Goal: Feedback & Contribution: Leave review/rating

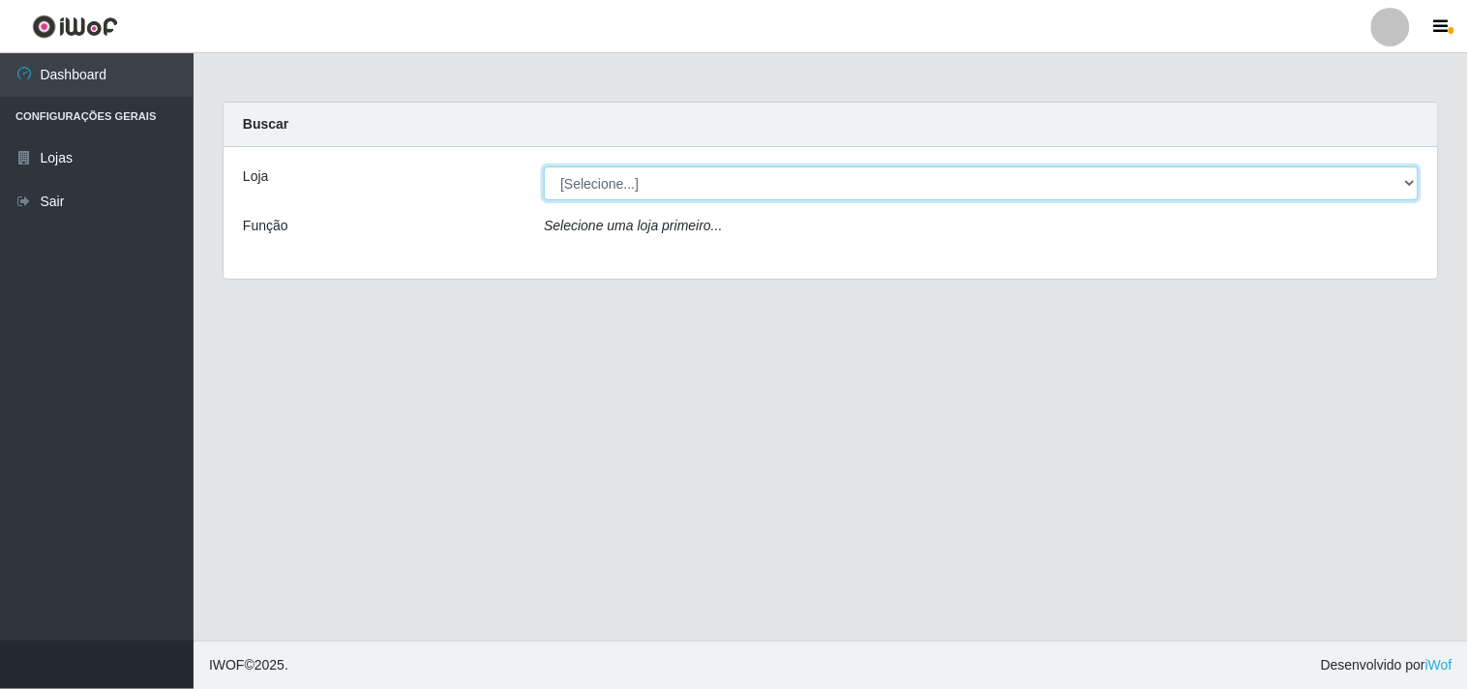
click at [1410, 172] on select "[Selecione...] Hiper Queiroz - [GEOGRAPHIC_DATA]" at bounding box center [981, 183] width 875 height 34
select select "514"
click at [544, 166] on select "[Selecione...] Hiper Queiroz - [GEOGRAPHIC_DATA]" at bounding box center [981, 183] width 875 height 34
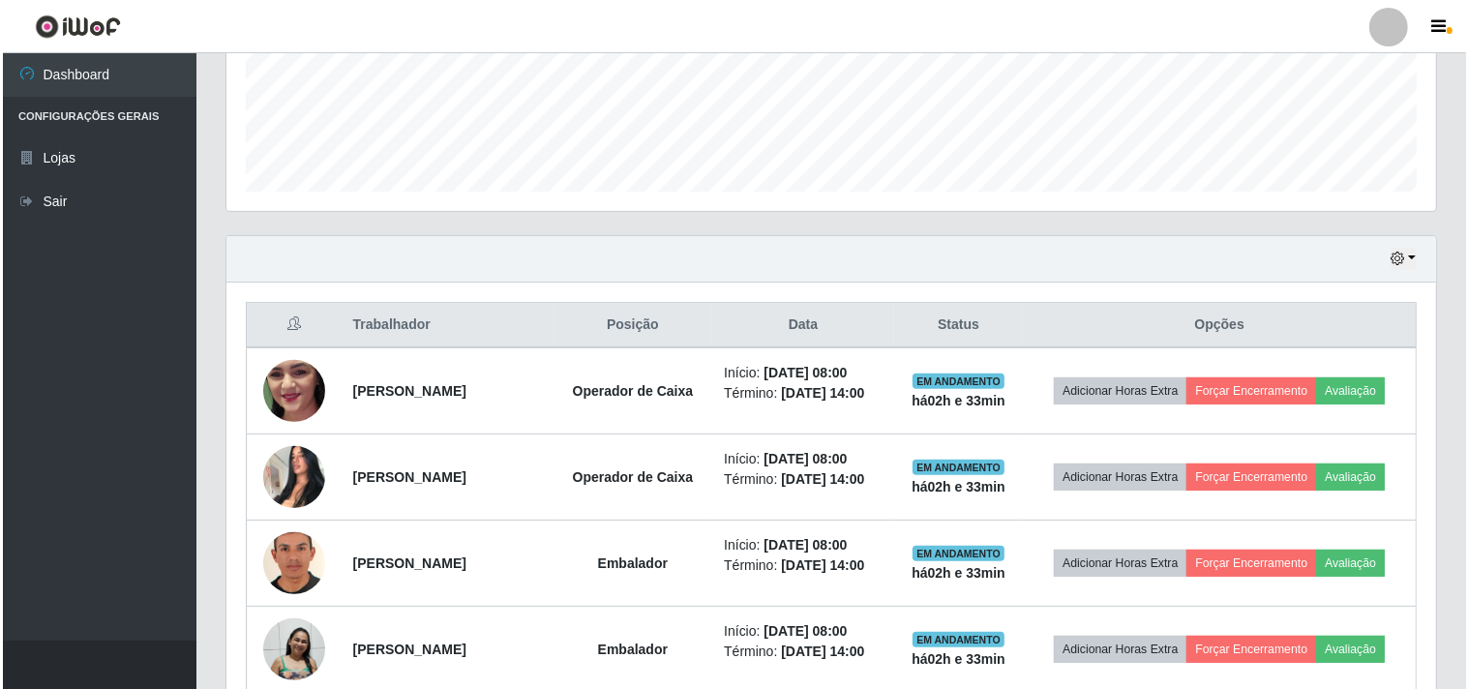
scroll to position [537, 0]
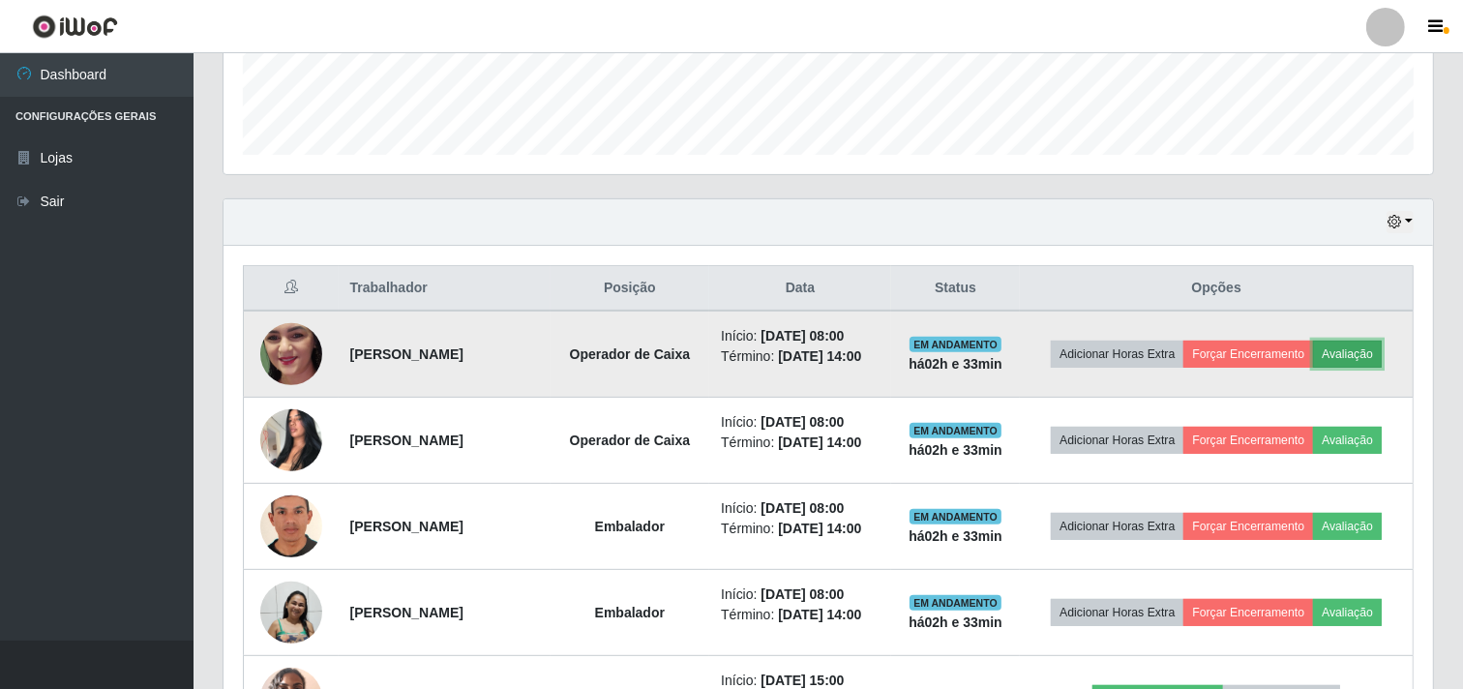
click at [1313, 368] on button "Avaliação" at bounding box center [1347, 354] width 69 height 27
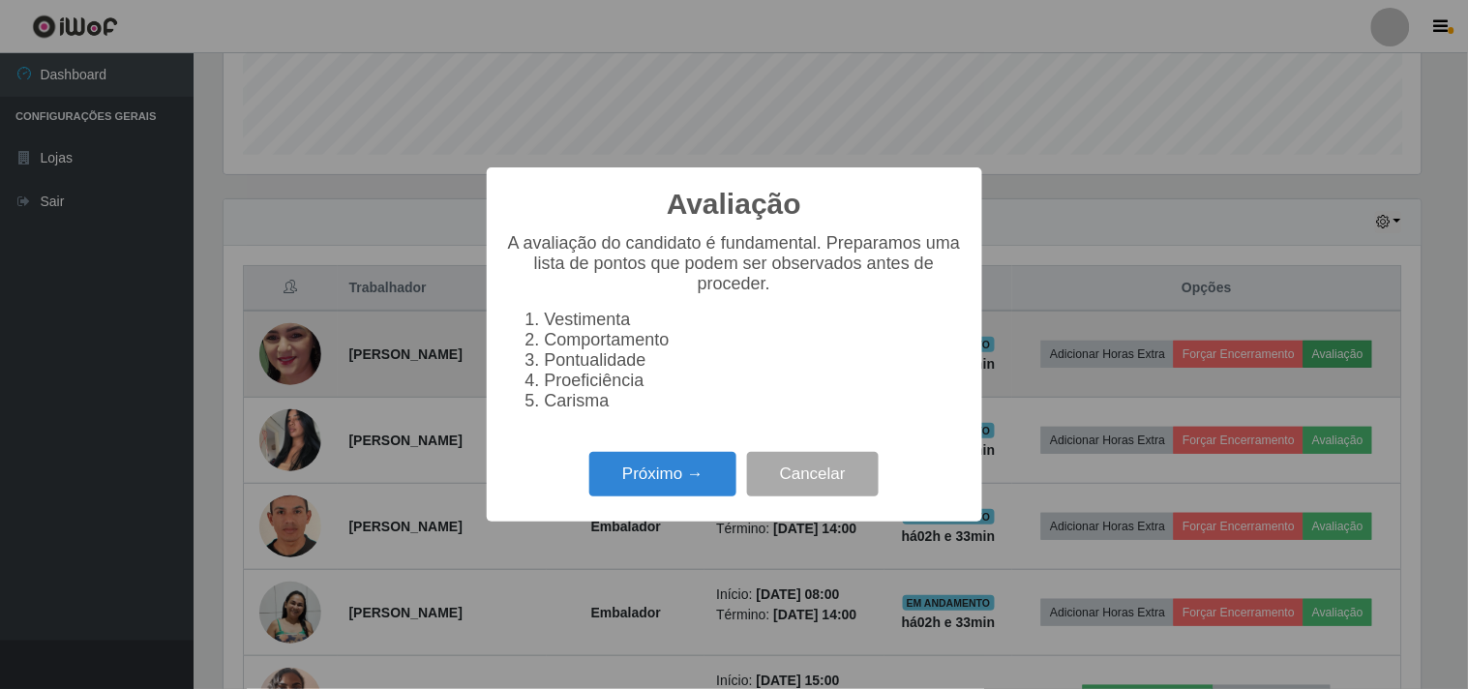
scroll to position [401, 1197]
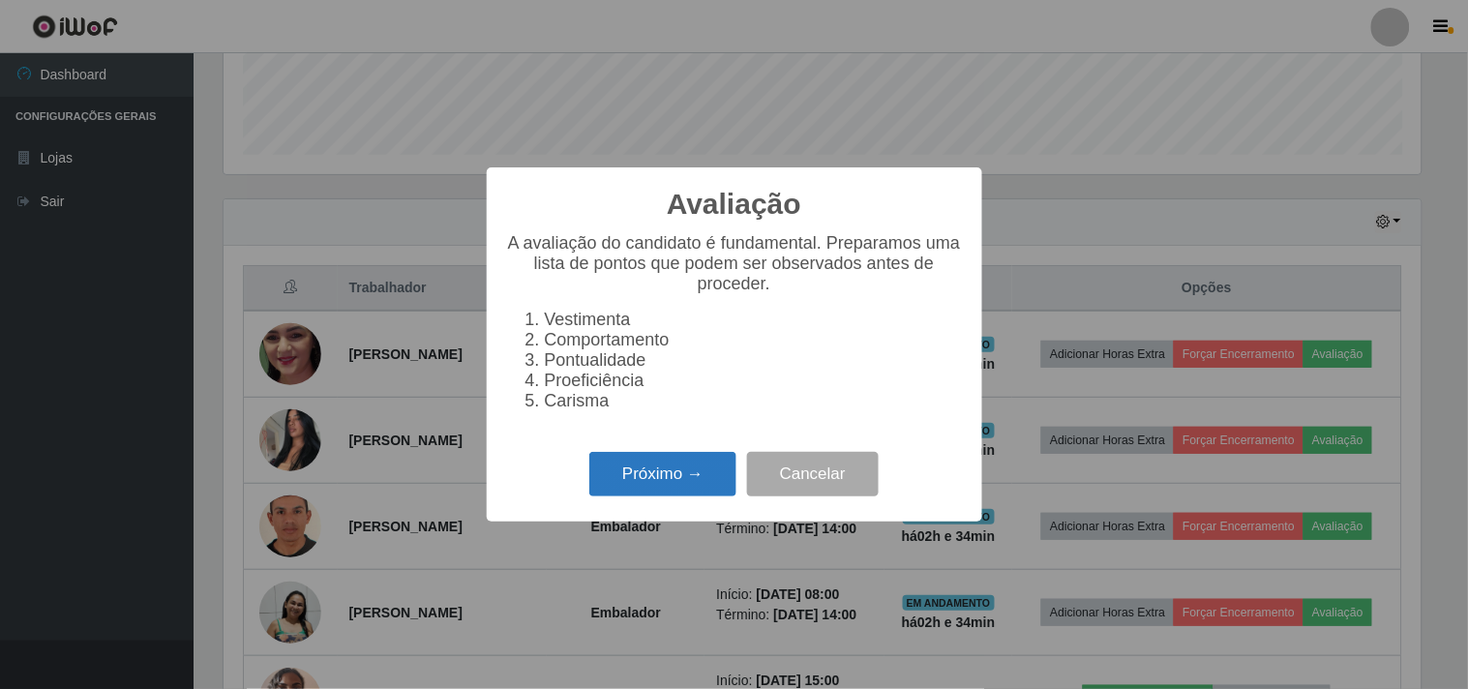
click at [661, 477] on button "Próximo →" at bounding box center [662, 474] width 147 height 45
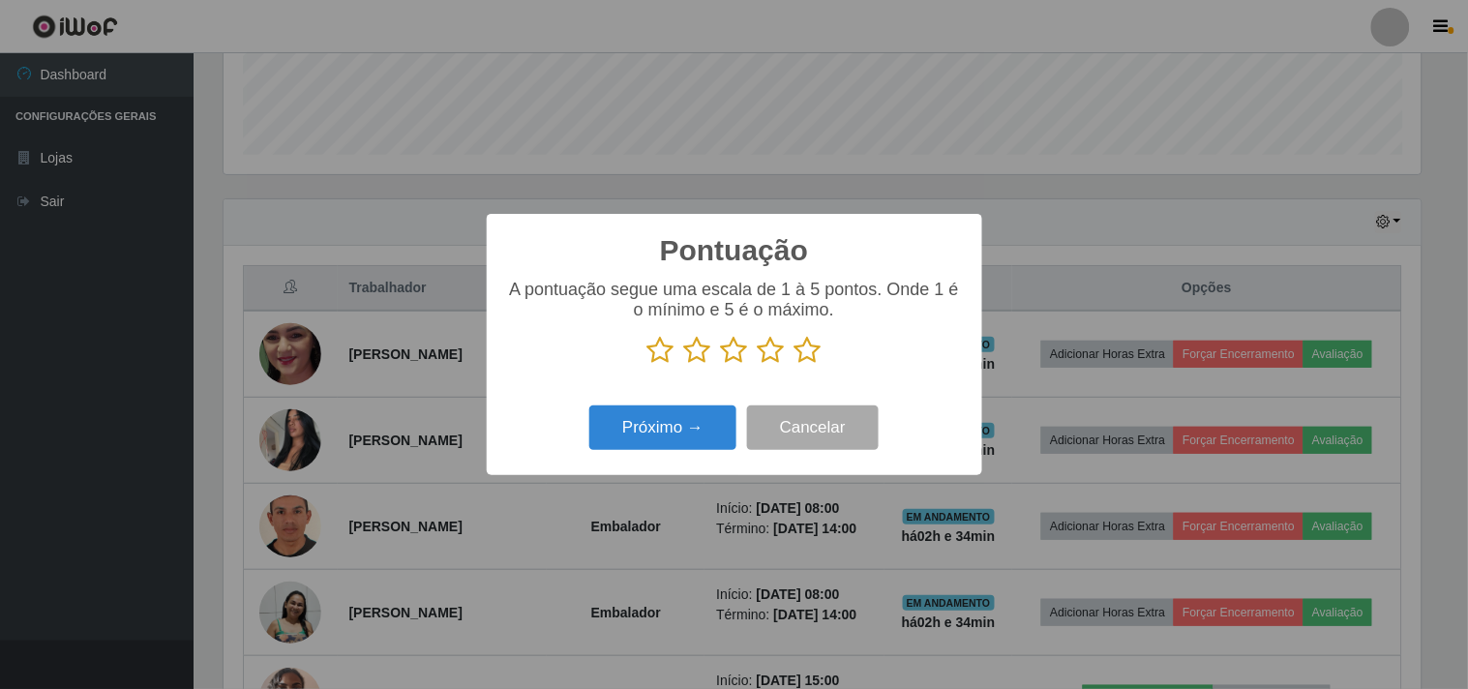
click at [772, 354] on icon at bounding box center [771, 350] width 27 height 29
click at [758, 365] on input "radio" at bounding box center [758, 365] width 0 height 0
click at [691, 421] on button "Próximo →" at bounding box center [662, 427] width 147 height 45
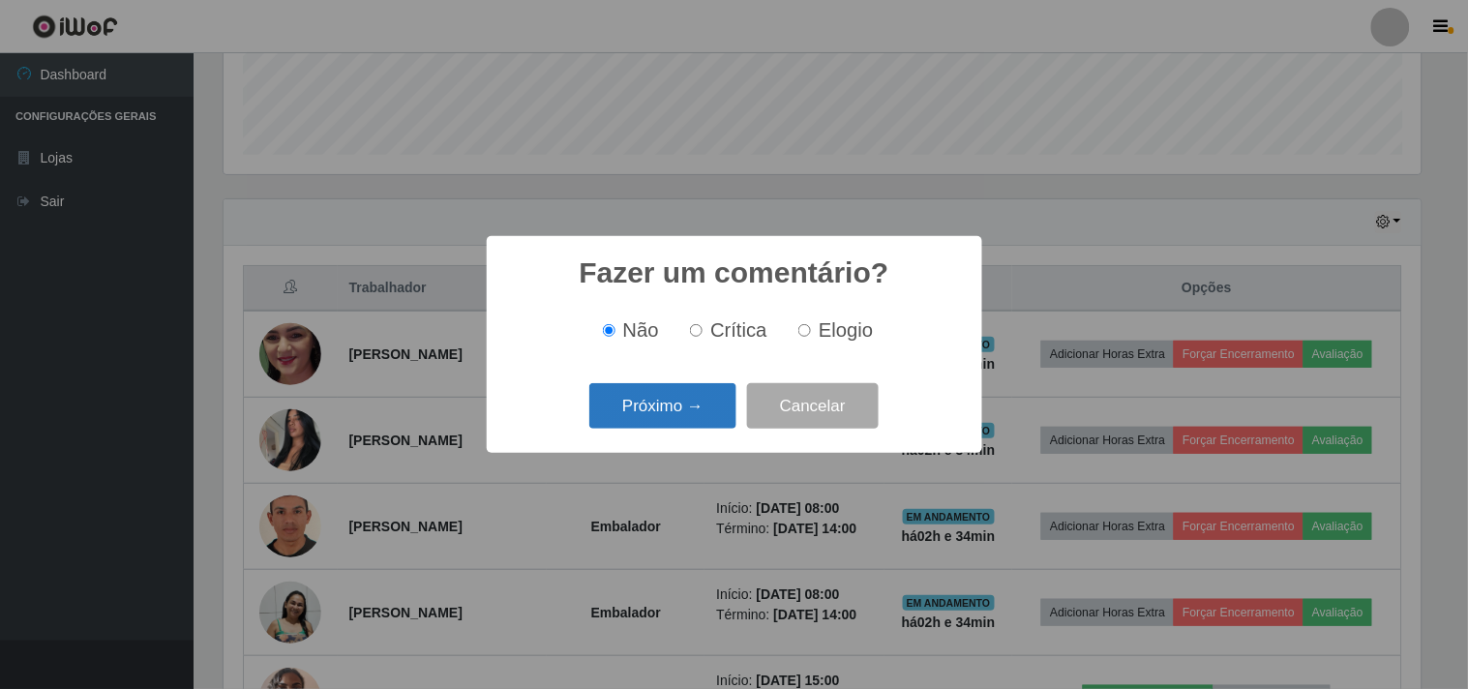
click at [694, 412] on button "Próximo →" at bounding box center [662, 405] width 147 height 45
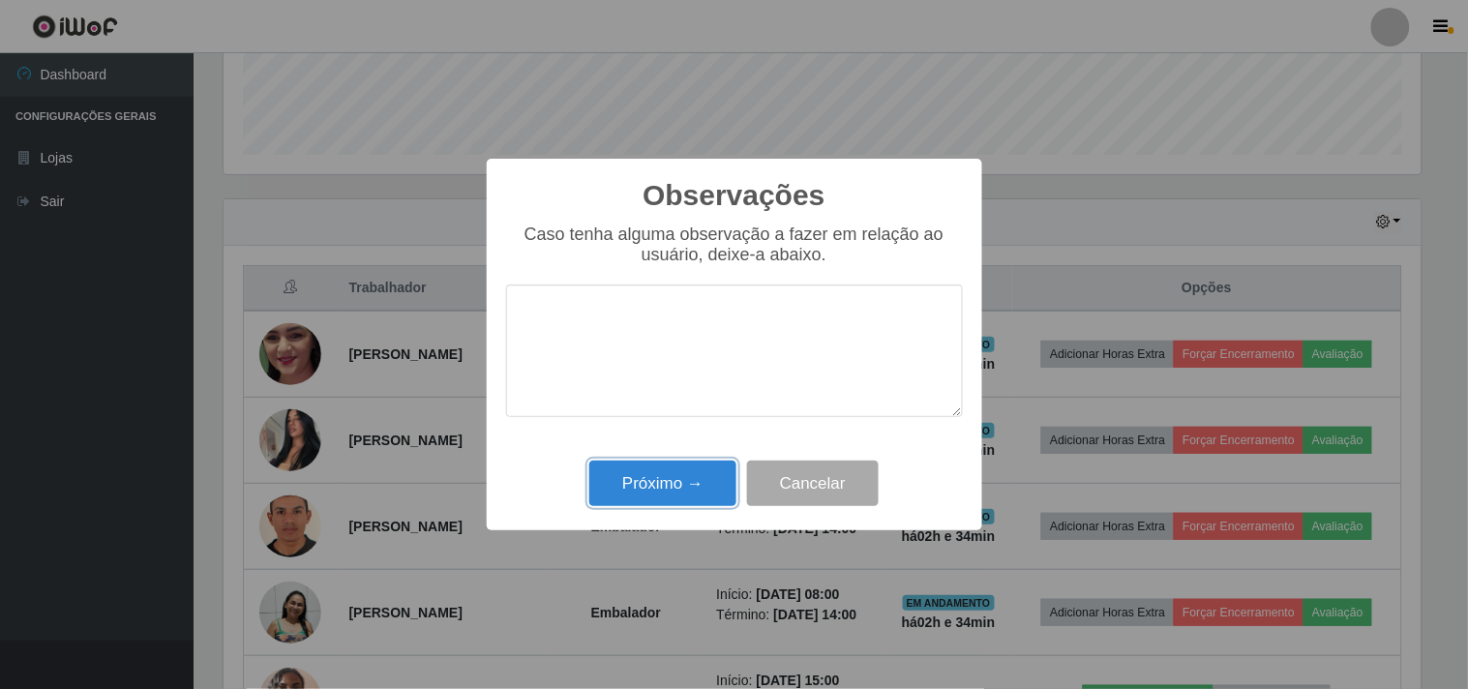
click at [668, 478] on button "Próximo →" at bounding box center [662, 483] width 147 height 45
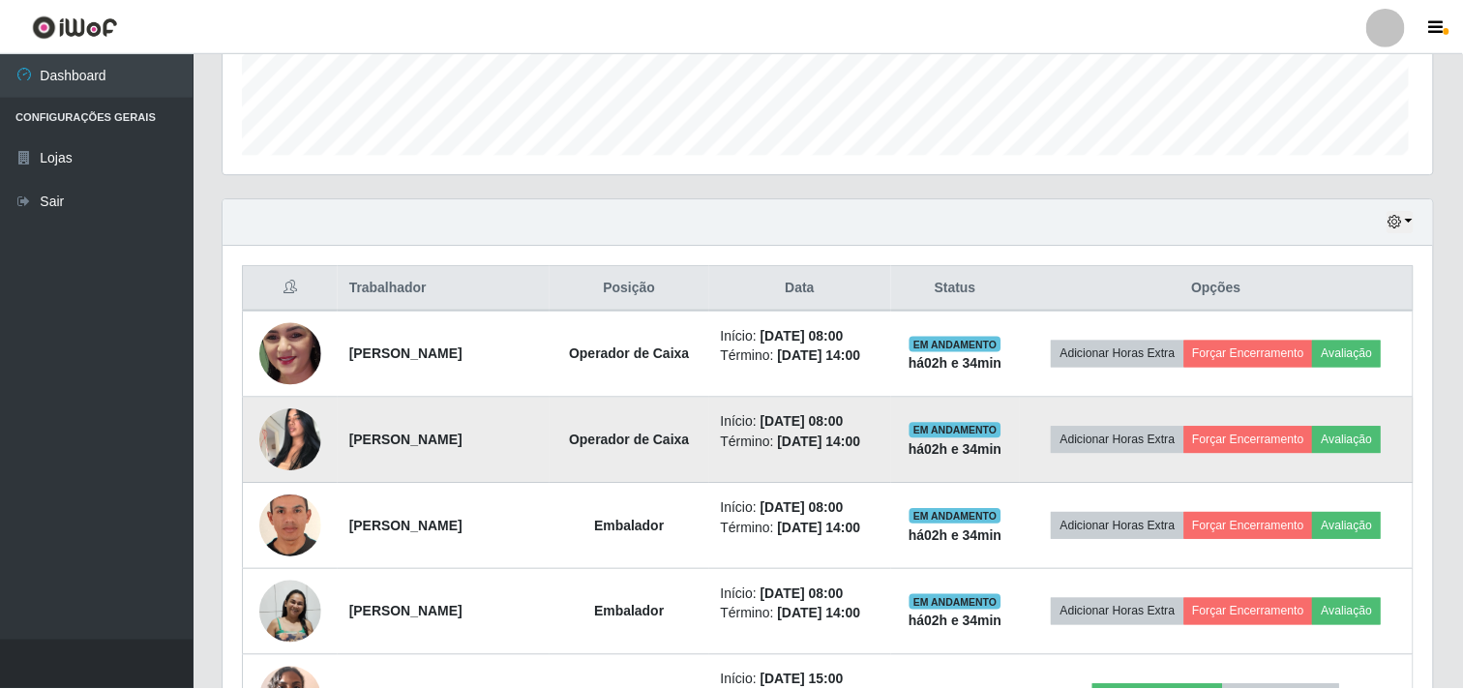
scroll to position [401, 1209]
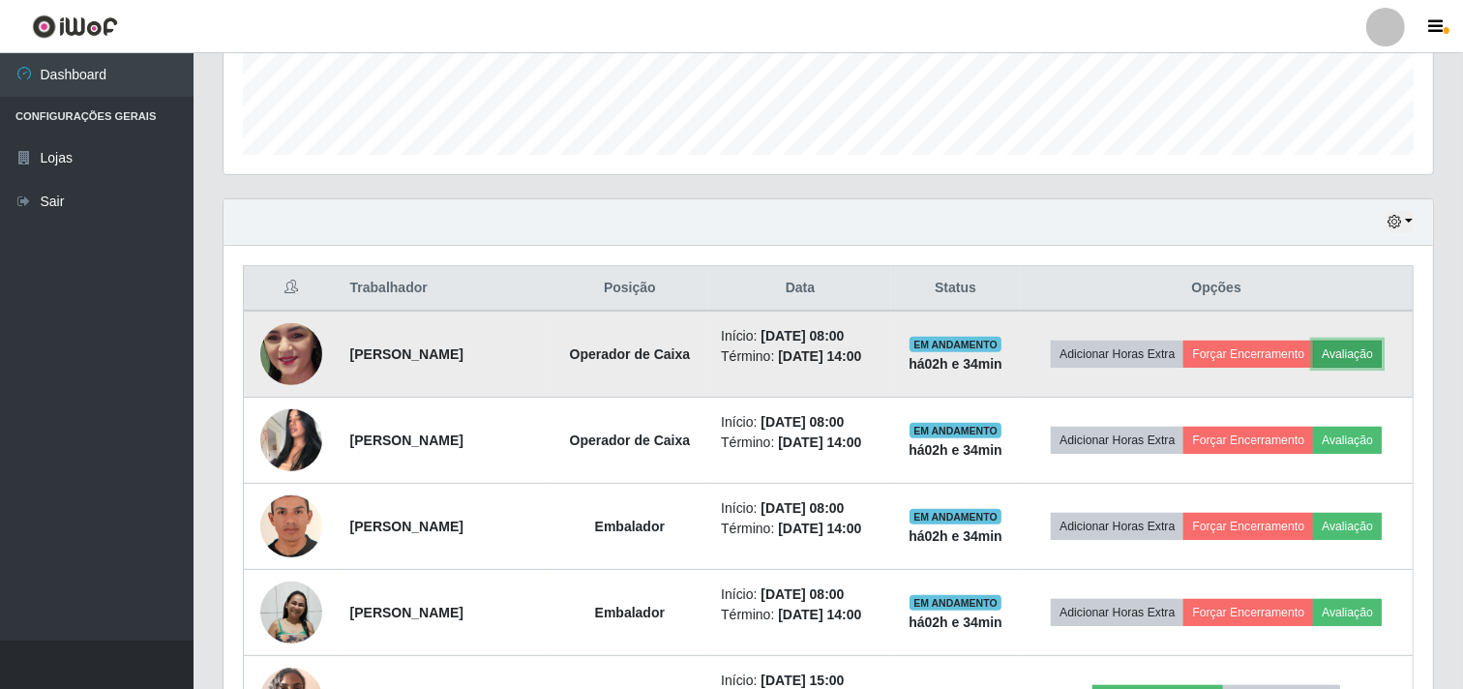
click at [1313, 368] on button "Avaliação" at bounding box center [1347, 354] width 69 height 27
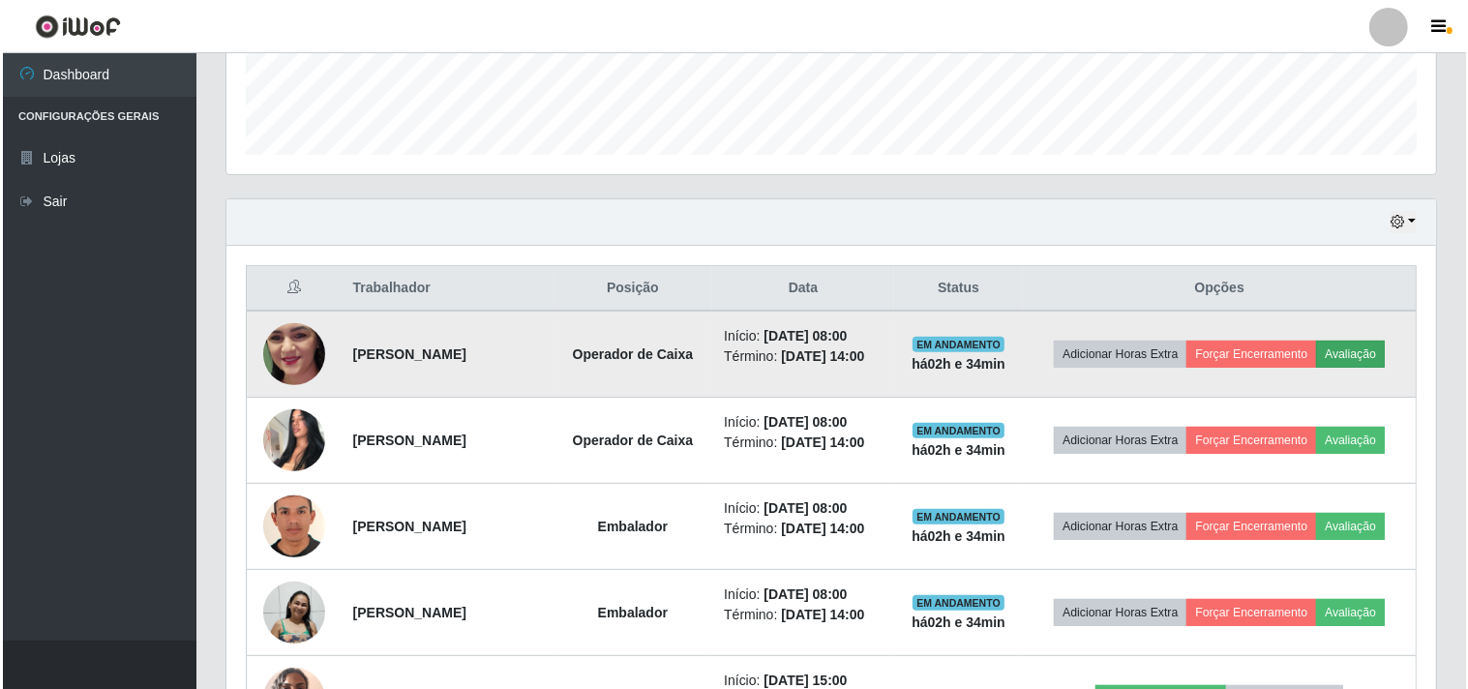
scroll to position [401, 1197]
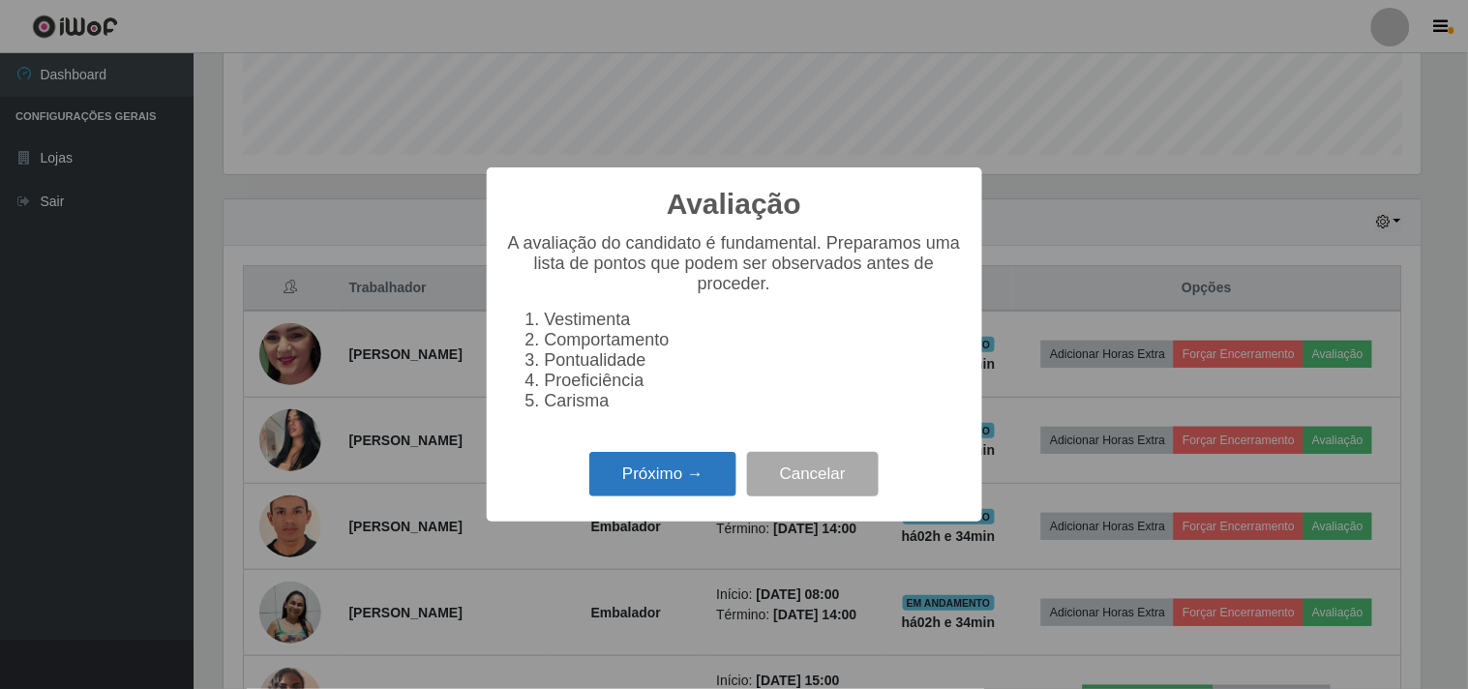
click at [682, 476] on button "Próximo →" at bounding box center [662, 474] width 147 height 45
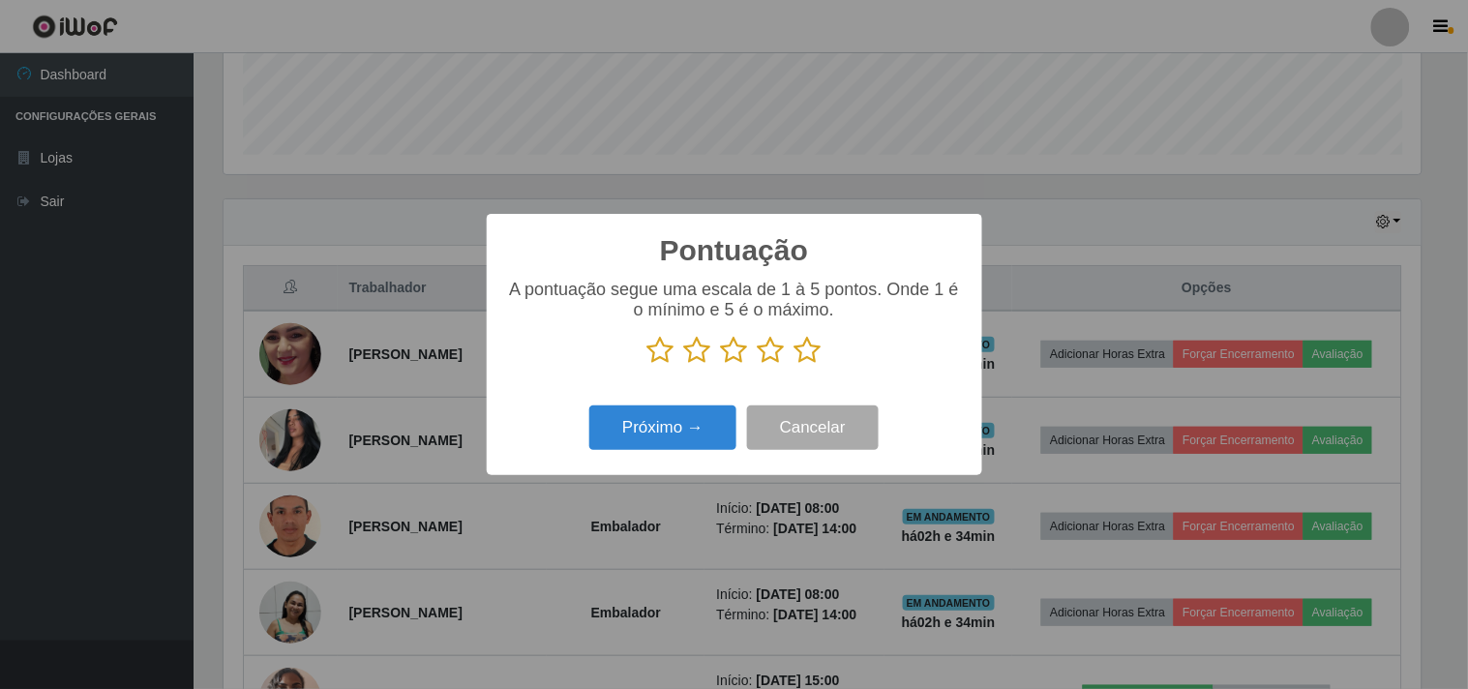
scroll to position [967166, 966370]
click at [729, 429] on button "Próximo →" at bounding box center [662, 427] width 147 height 45
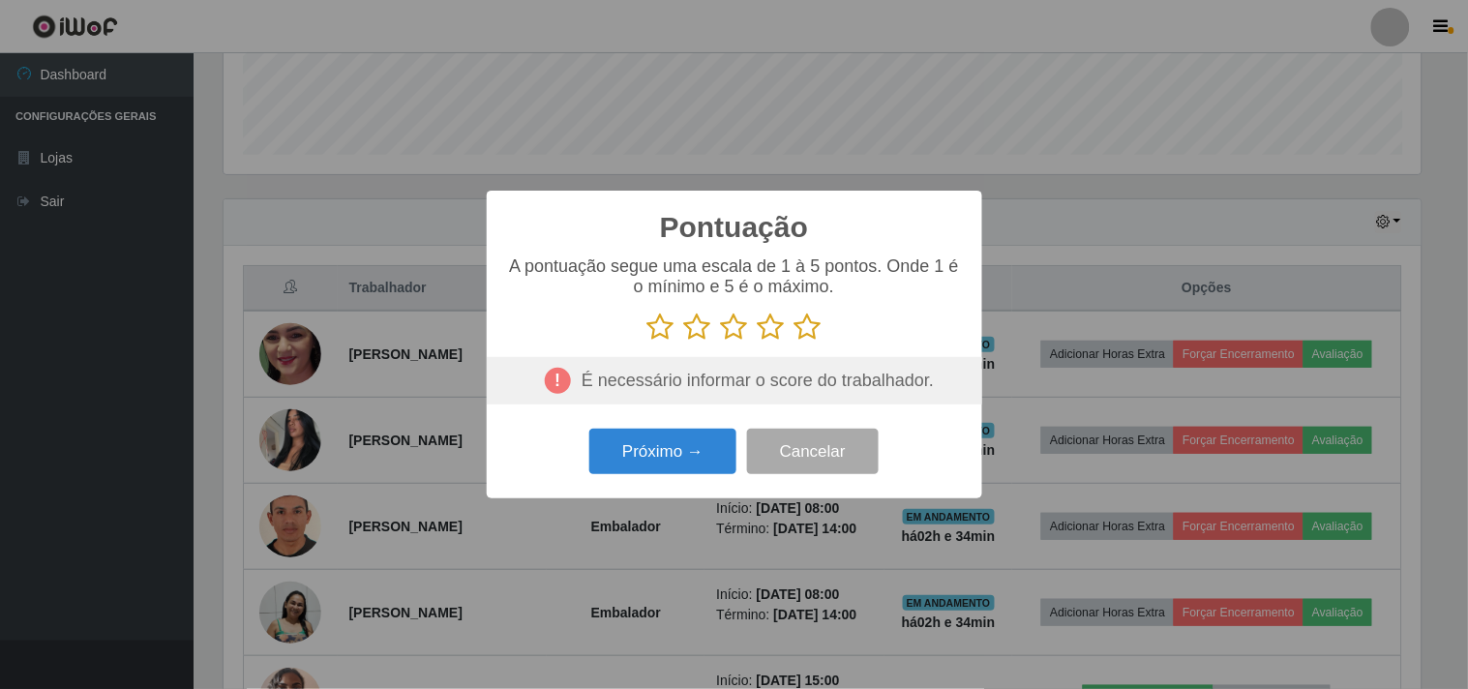
click at [768, 324] on icon at bounding box center [771, 327] width 27 height 29
click at [758, 342] on input "radio" at bounding box center [758, 342] width 0 height 0
click at [693, 453] on button "Próximo →" at bounding box center [662, 451] width 147 height 45
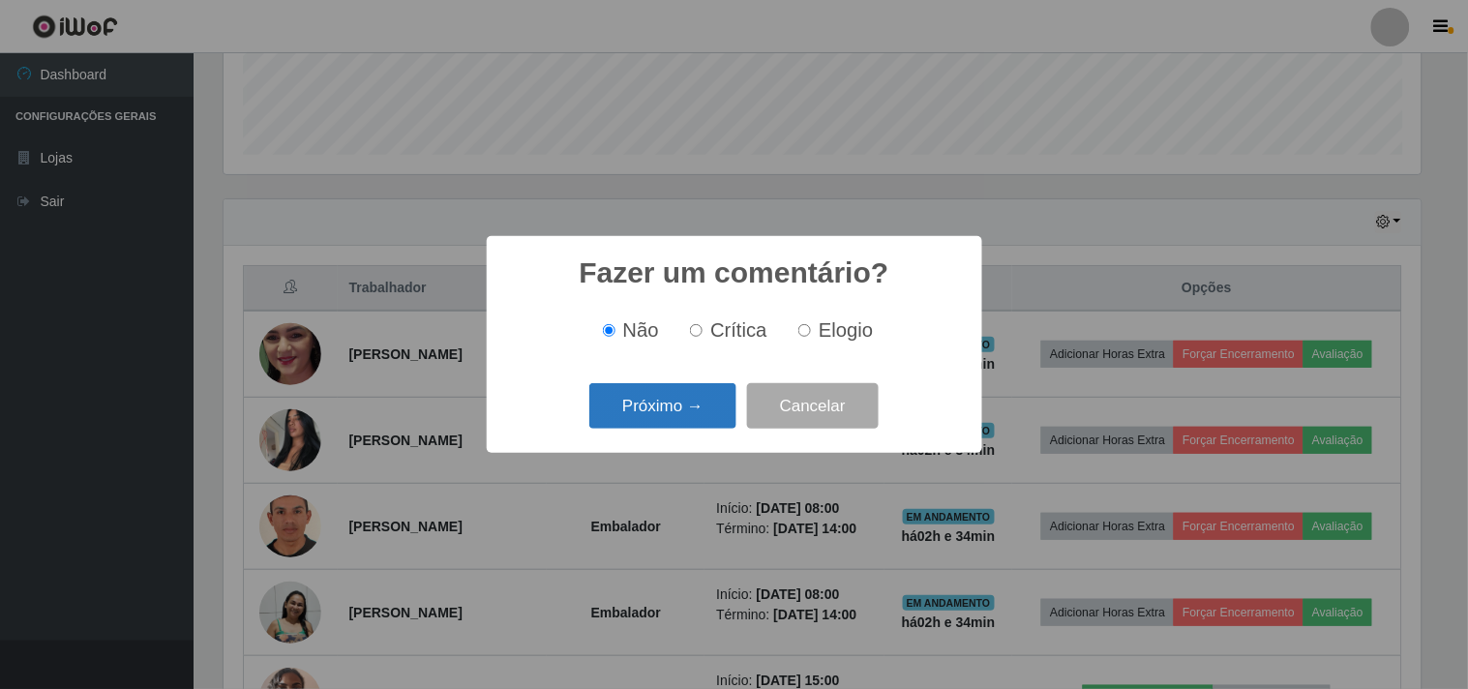
click at [687, 412] on button "Próximo →" at bounding box center [662, 405] width 147 height 45
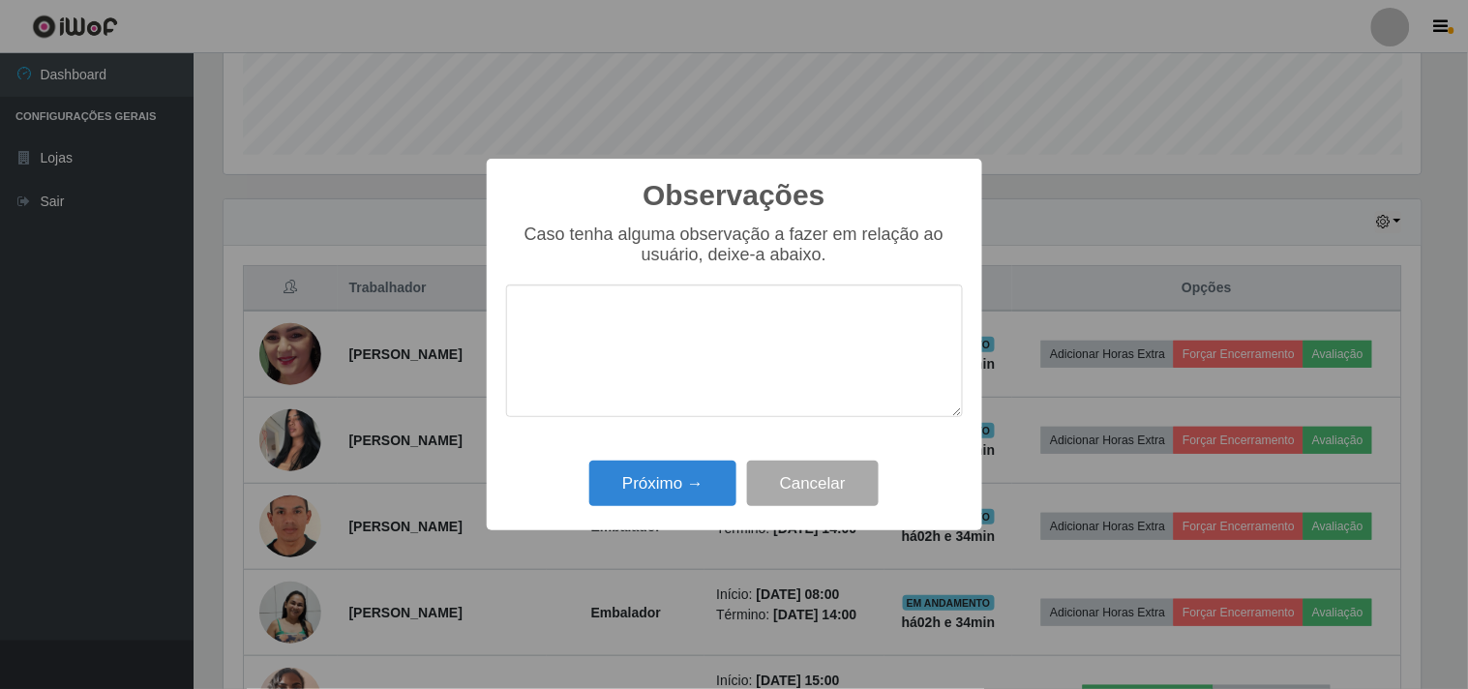
click at [659, 349] on textarea at bounding box center [734, 350] width 457 height 133
type textarea "M"
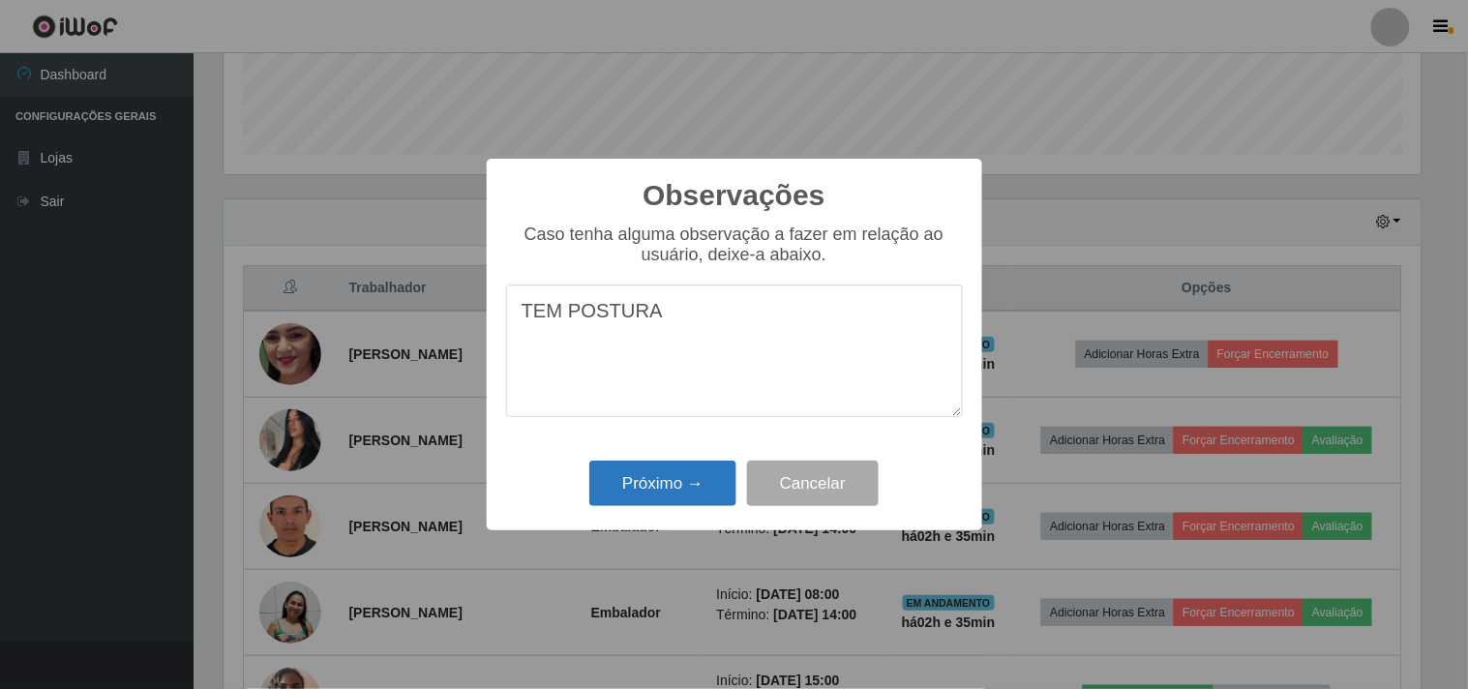
type textarea "TEM POSTURA"
click at [683, 478] on button "Próximo →" at bounding box center [662, 483] width 147 height 45
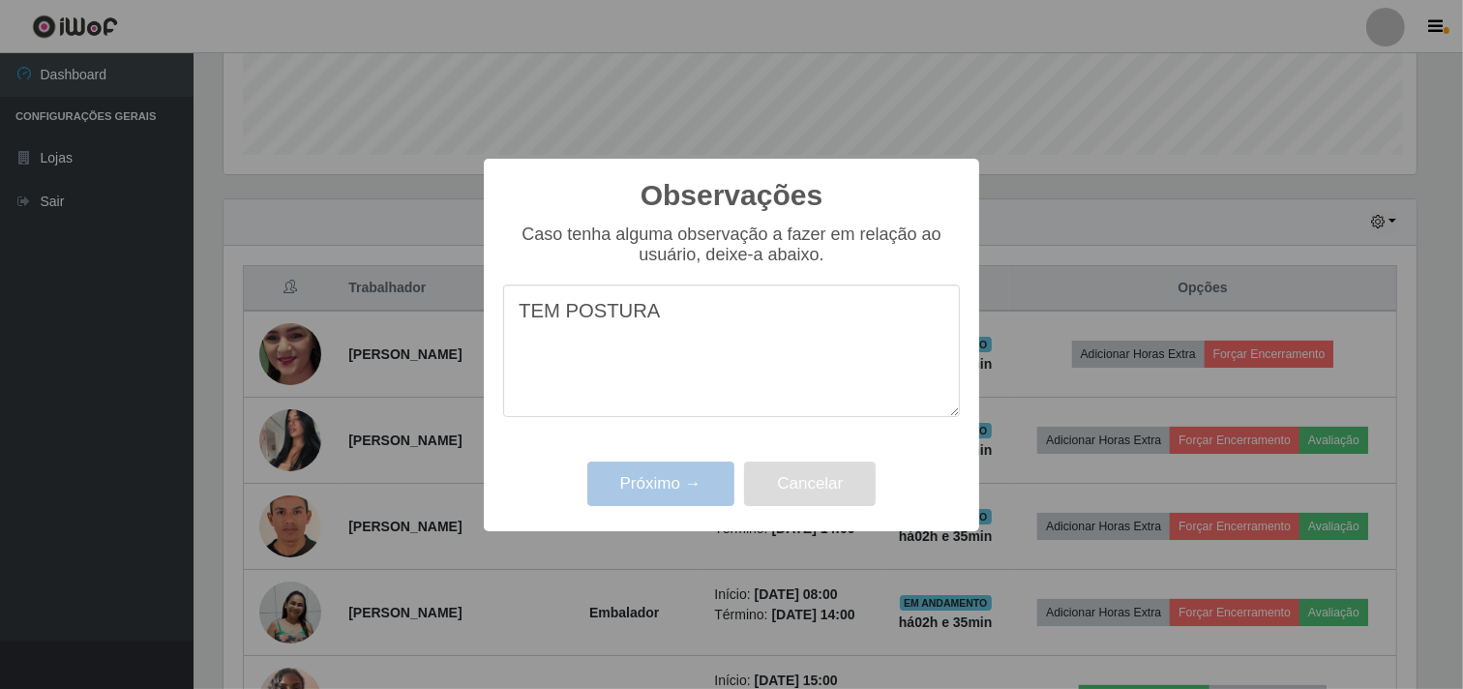
scroll to position [401, 1209]
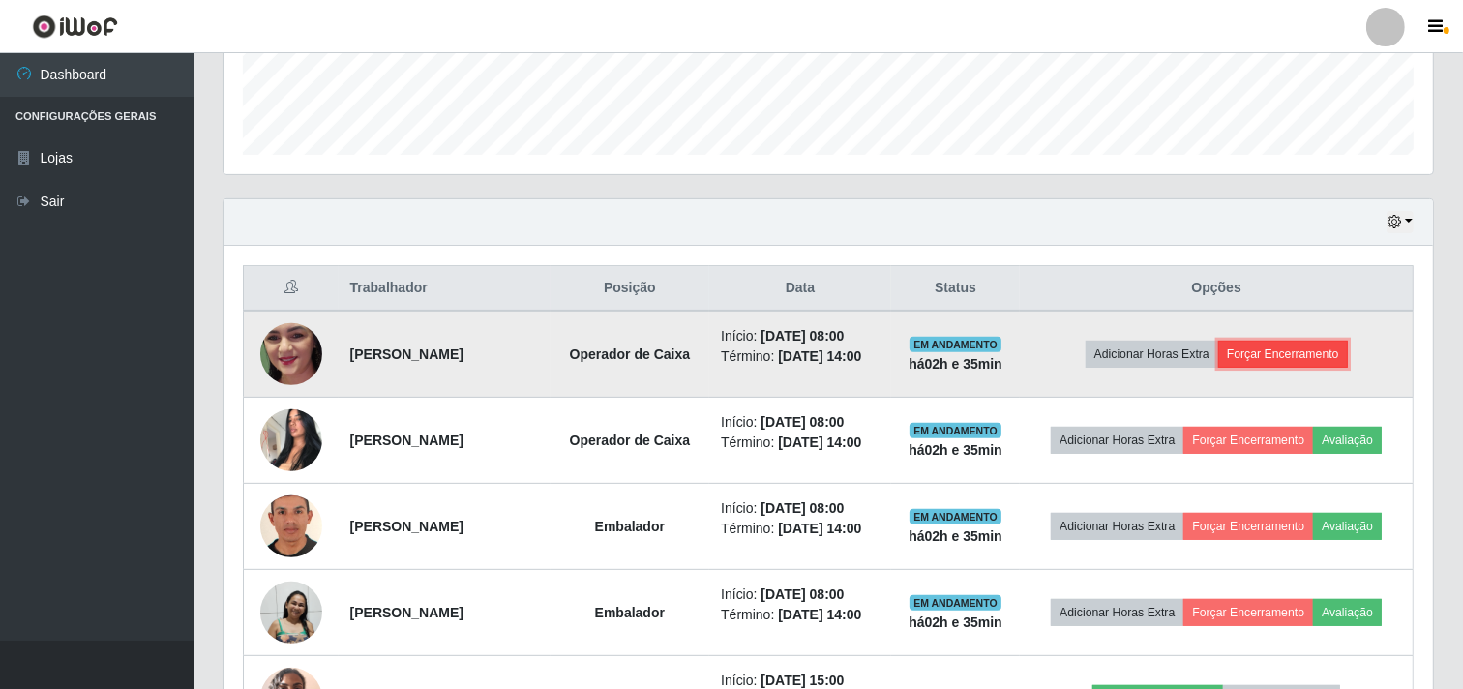
click at [1273, 354] on button "Forçar Encerramento" at bounding box center [1283, 354] width 130 height 27
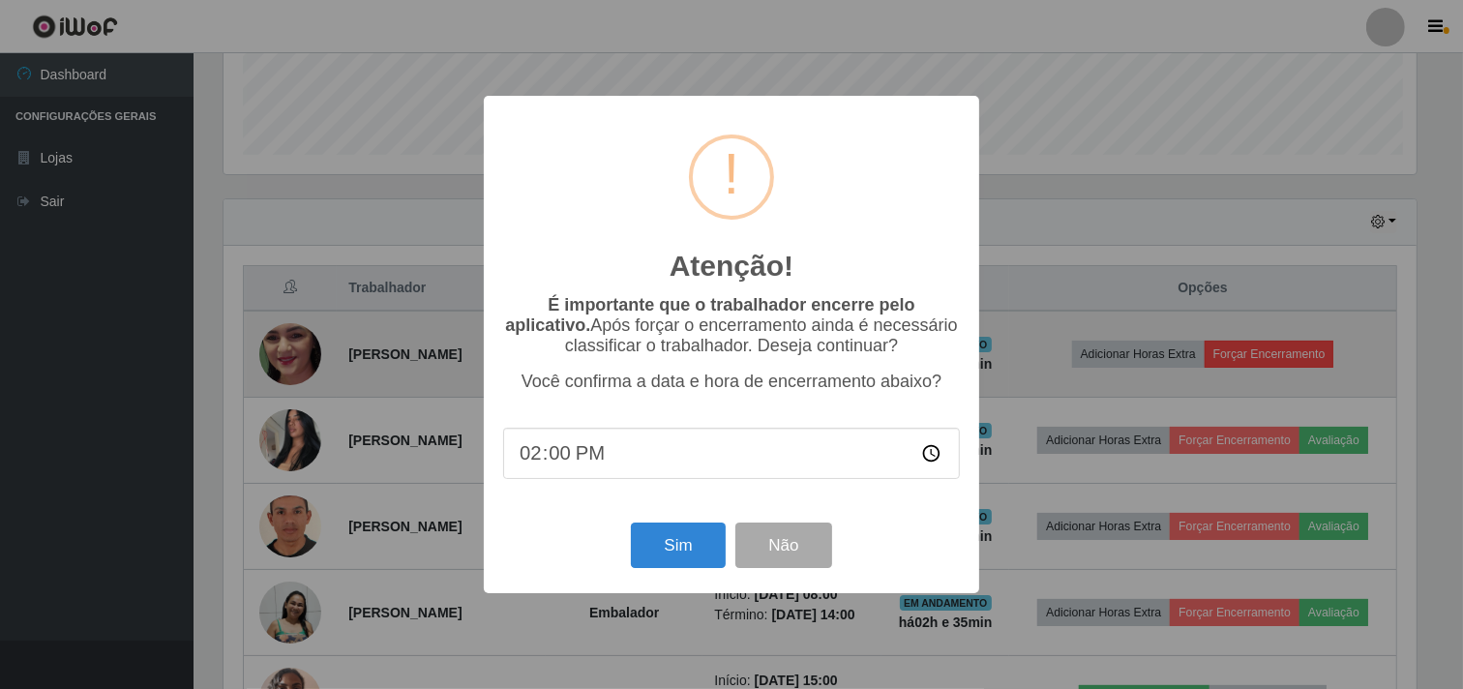
scroll to position [401, 1197]
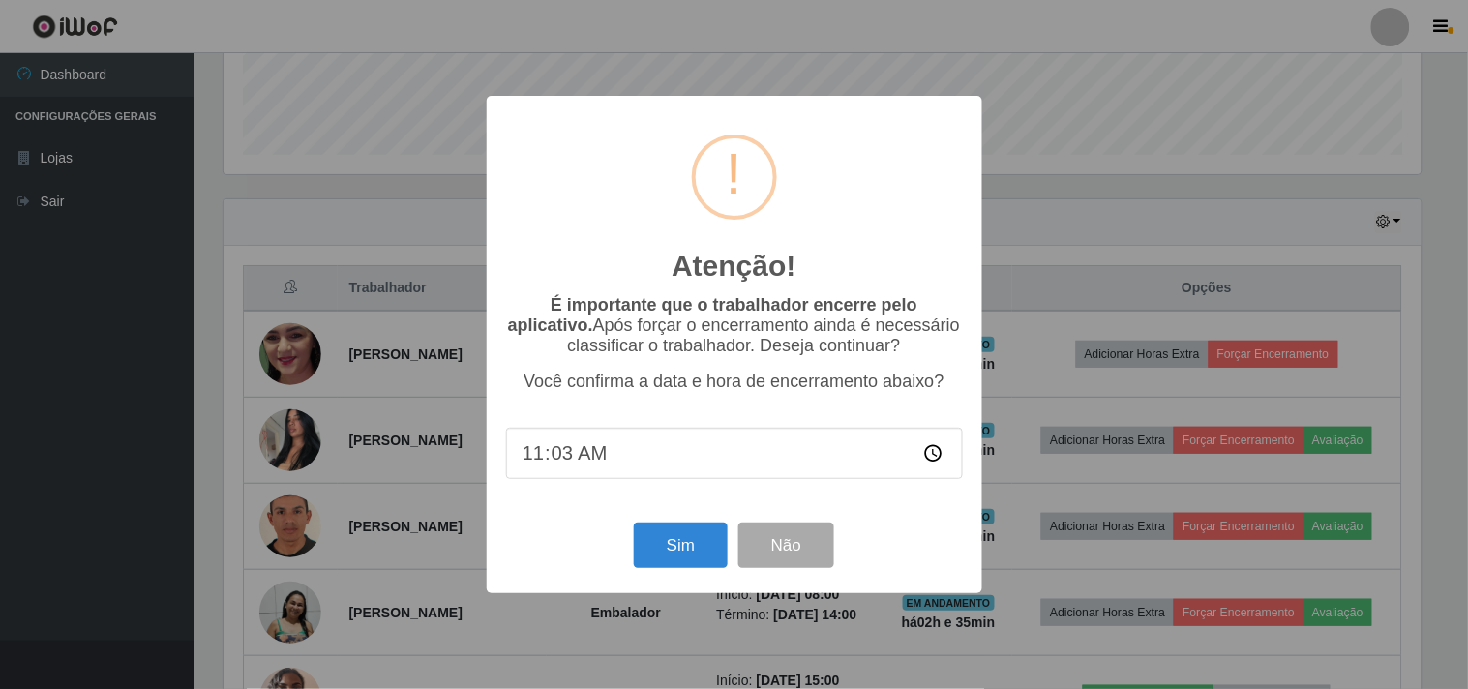
type input "11:37"
click at [651, 554] on button "Sim" at bounding box center [681, 544] width 94 height 45
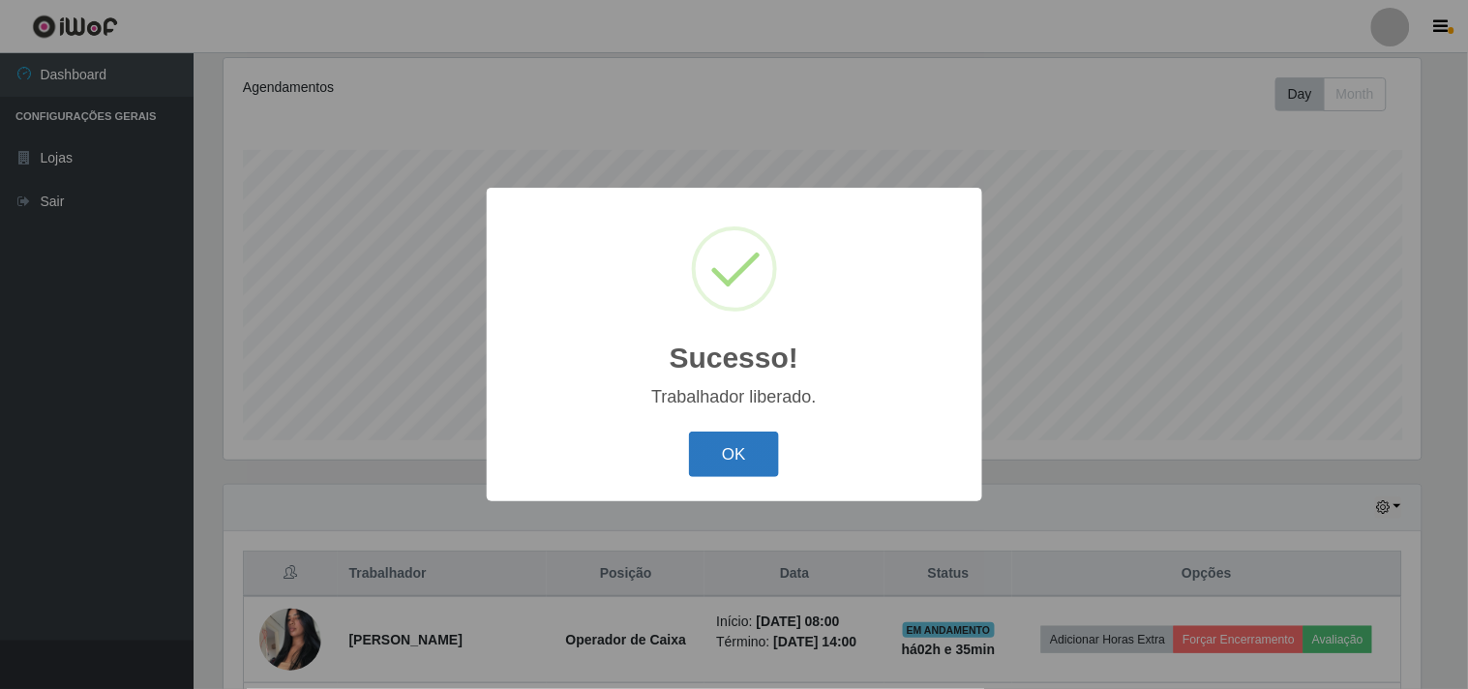
click at [708, 442] on button "OK" at bounding box center [734, 454] width 90 height 45
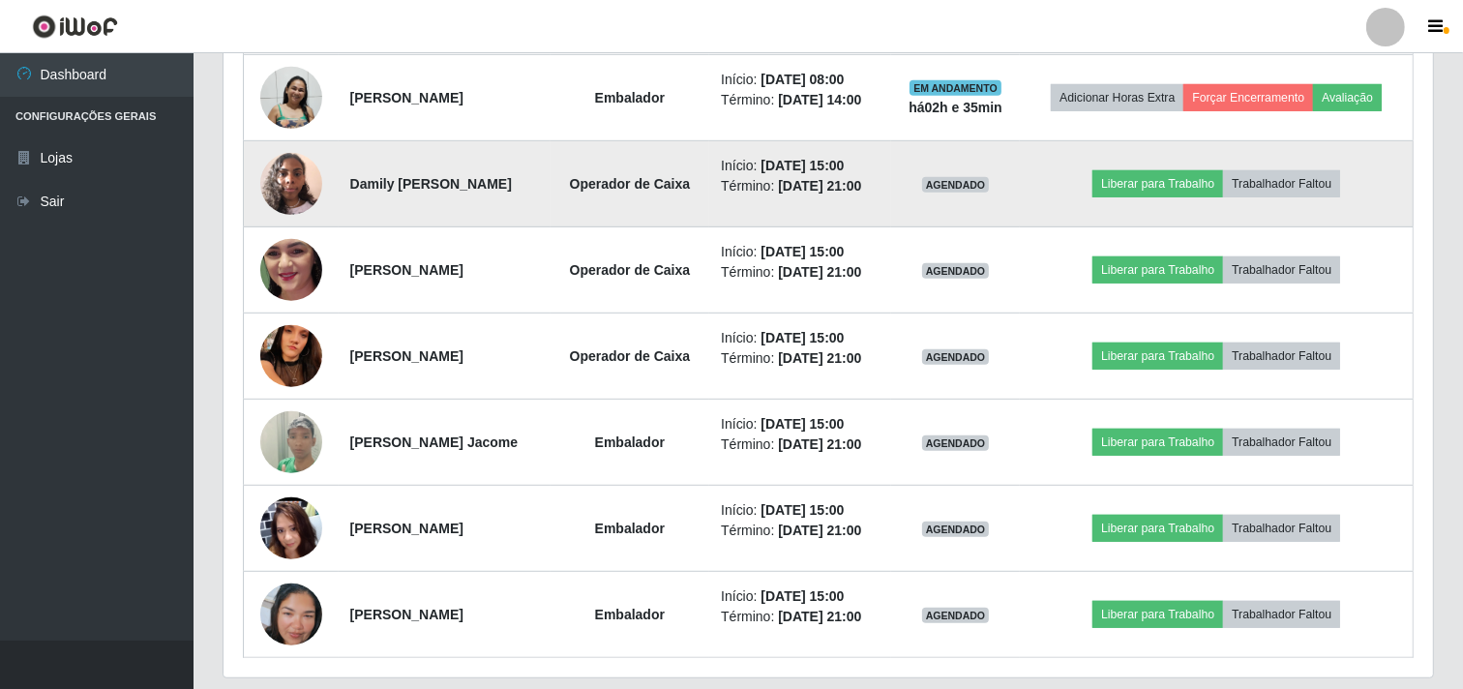
scroll to position [1003, 0]
